Goal: Navigation & Orientation: Find specific page/section

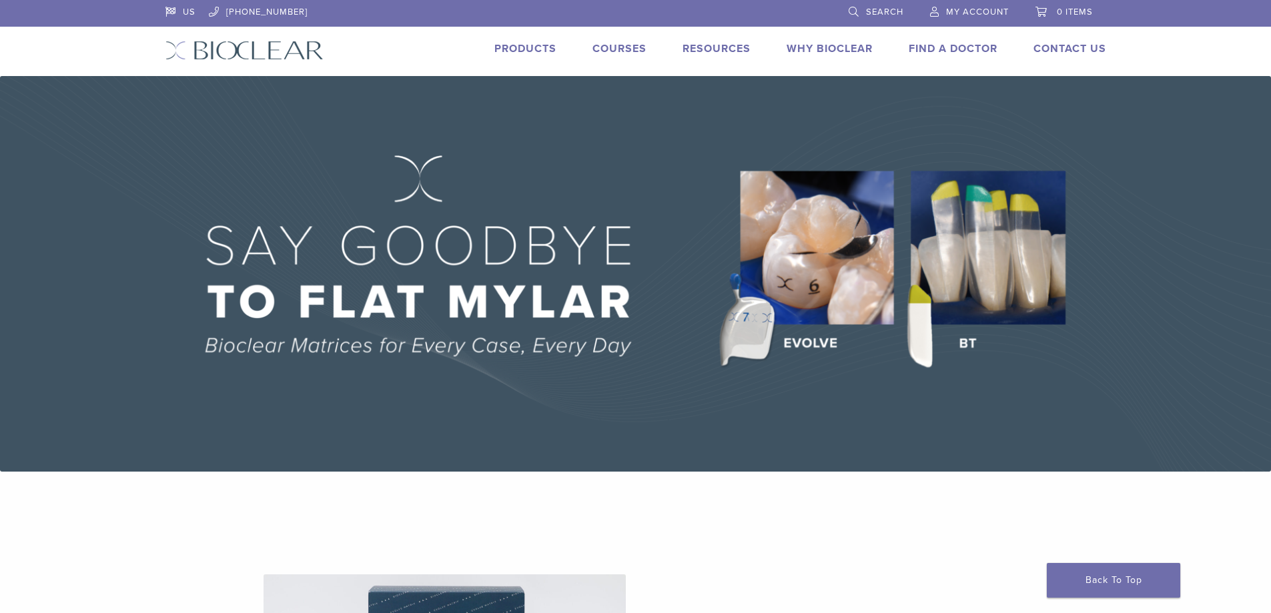
click at [519, 46] on link "Products" at bounding box center [526, 48] width 62 height 13
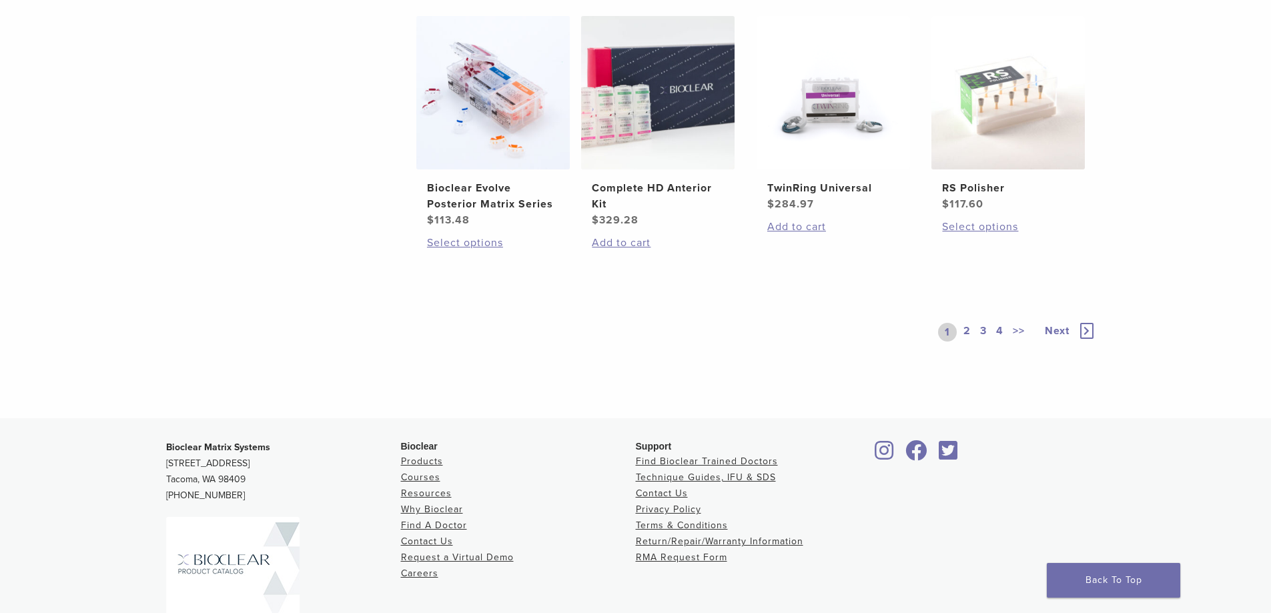
scroll to position [1135, 0]
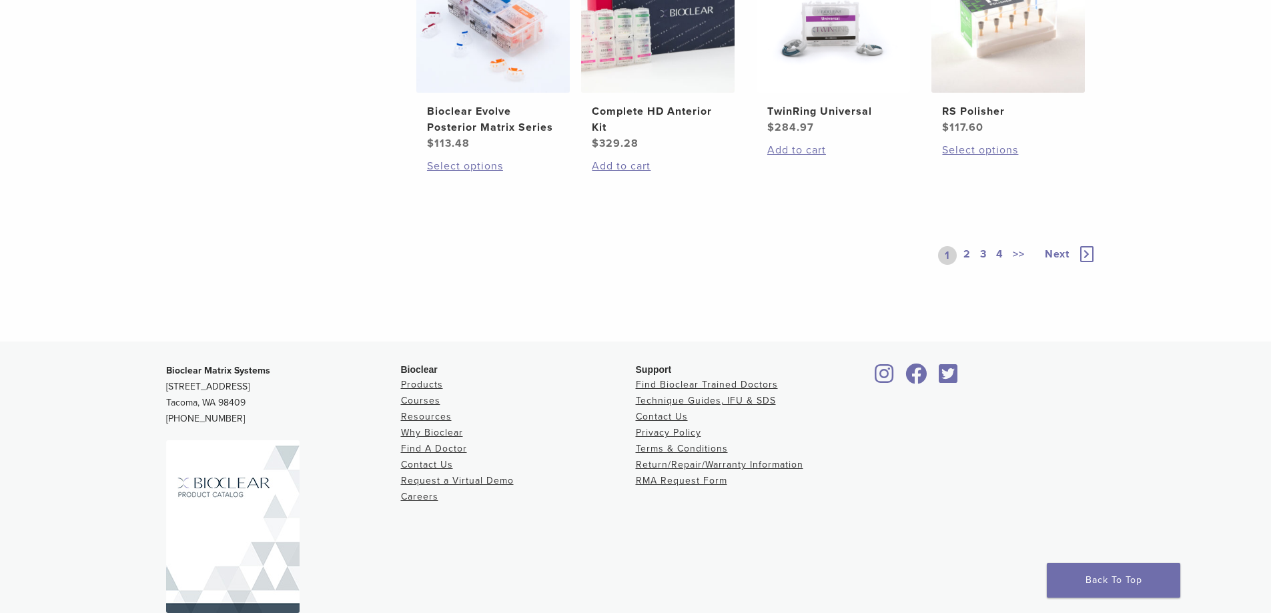
click at [1084, 253] on icon at bounding box center [1087, 254] width 13 height 16
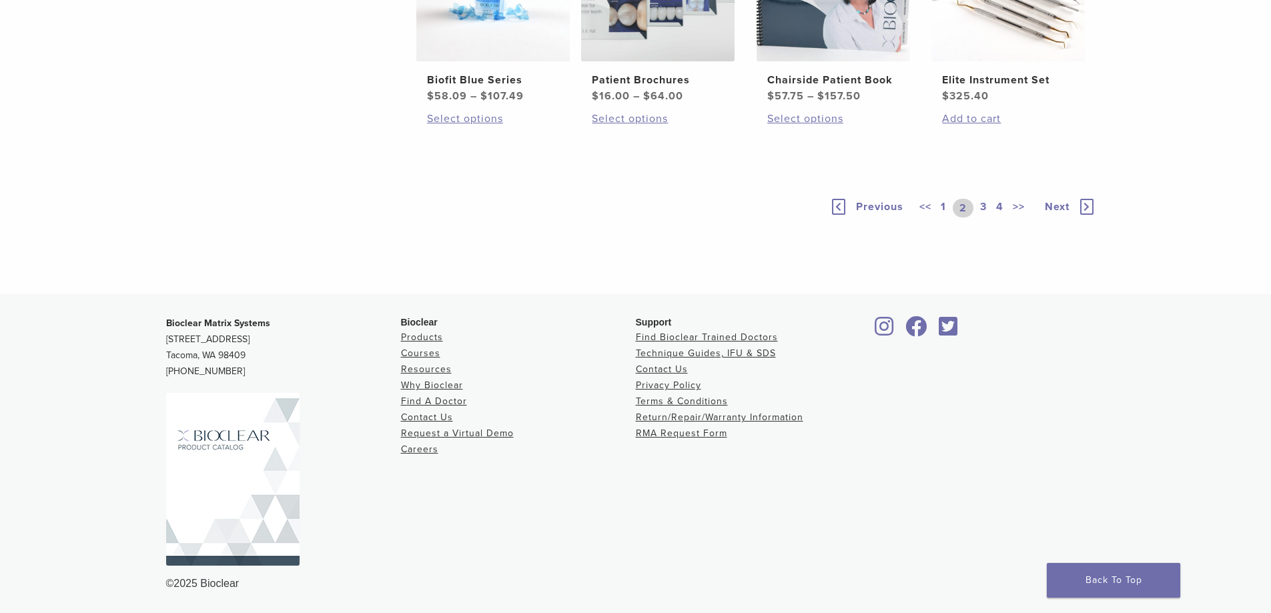
scroll to position [1135, 0]
click at [1089, 215] on icon at bounding box center [1087, 207] width 13 height 16
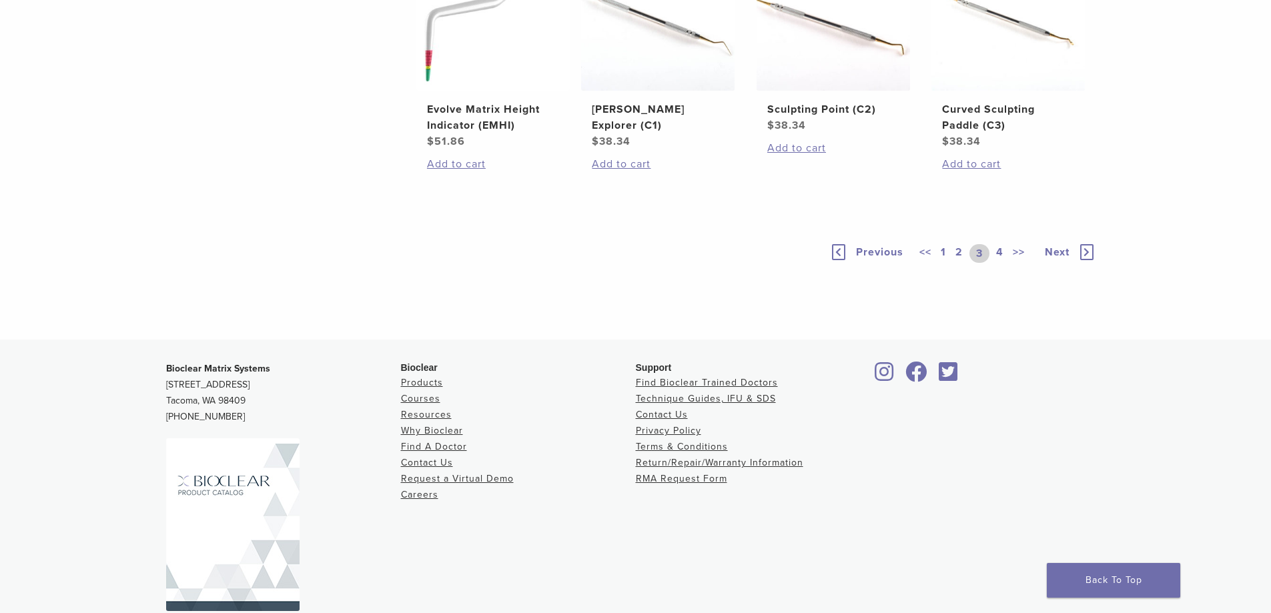
scroll to position [1182, 0]
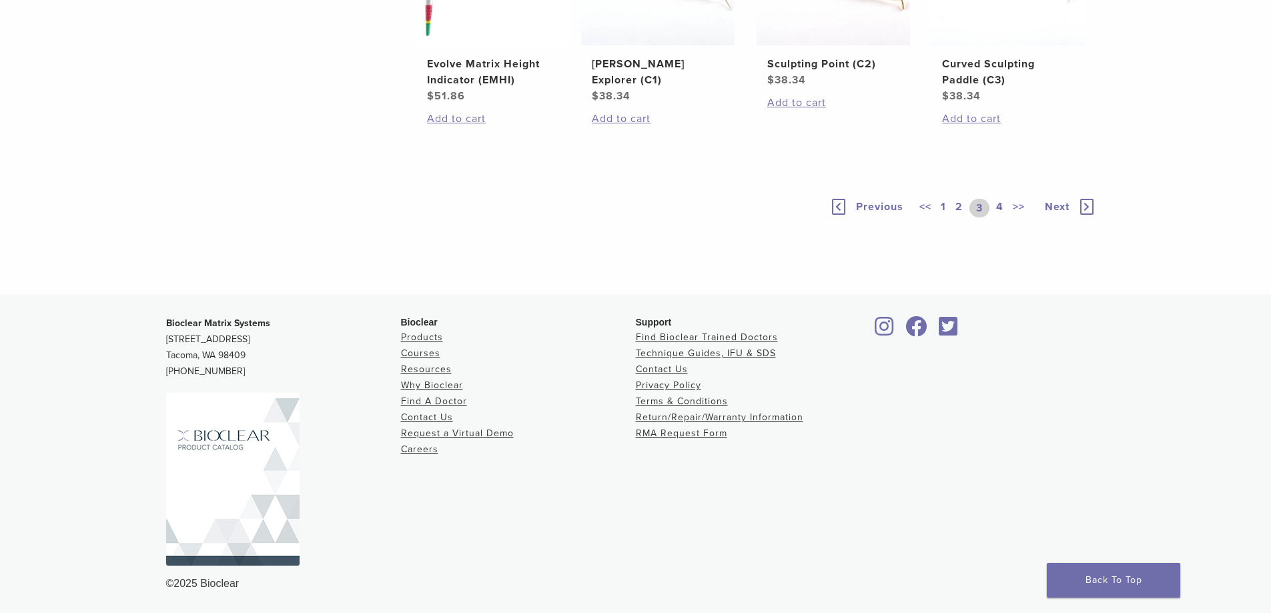
click at [1085, 206] on icon at bounding box center [1087, 207] width 13 height 16
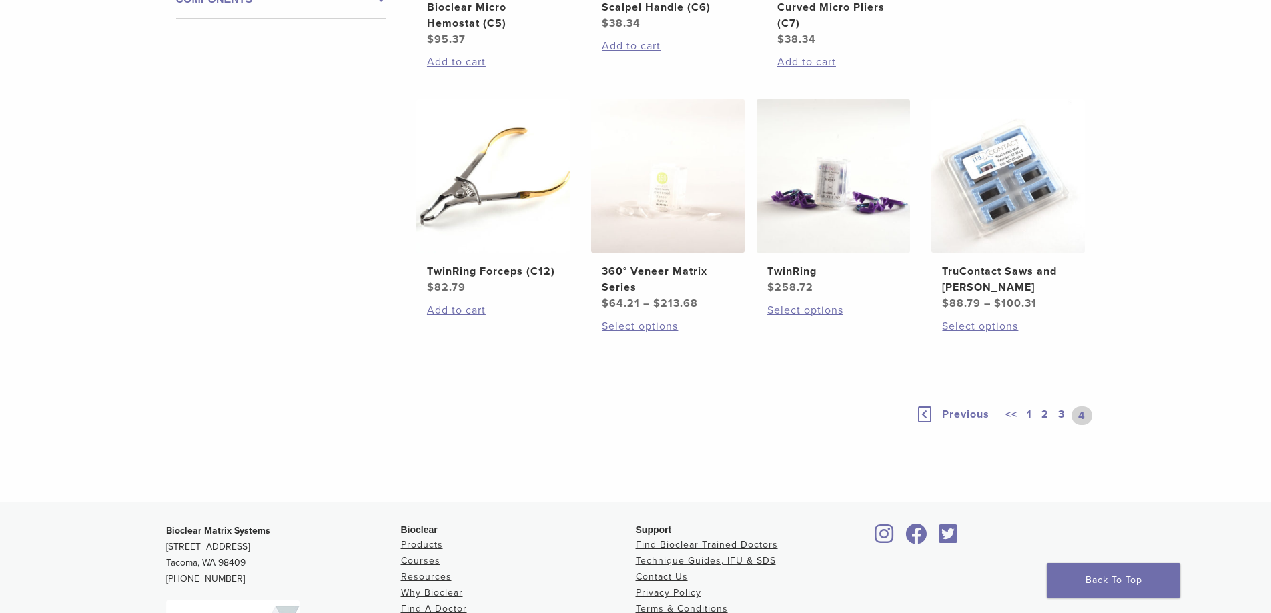
scroll to position [801, 0]
